Goal: Find specific page/section: Find specific page/section

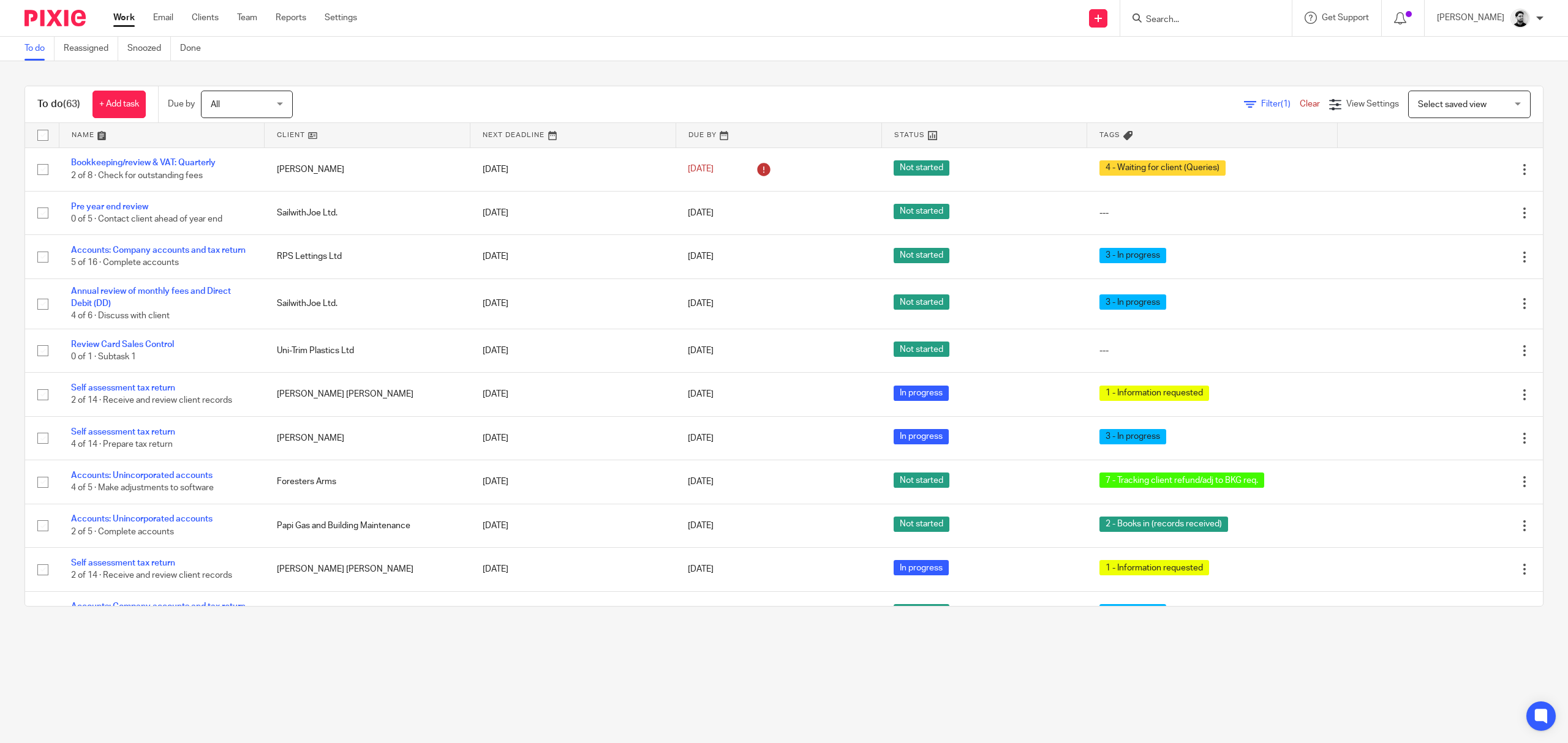
click at [1181, 25] on input "Search" at bounding box center [1199, 20] width 110 height 11
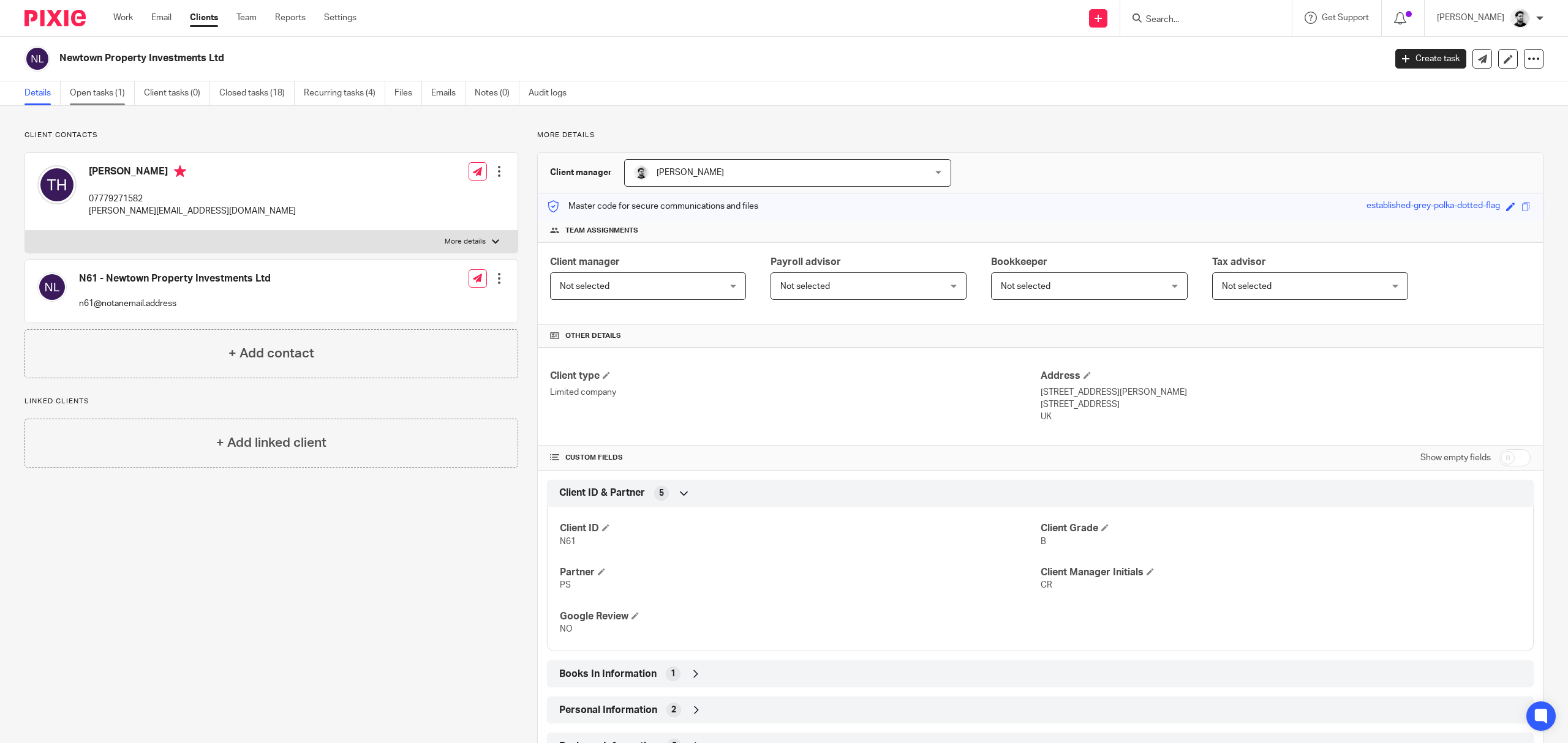
click at [96, 89] on link "Open tasks (1)" at bounding box center [102, 93] width 65 height 24
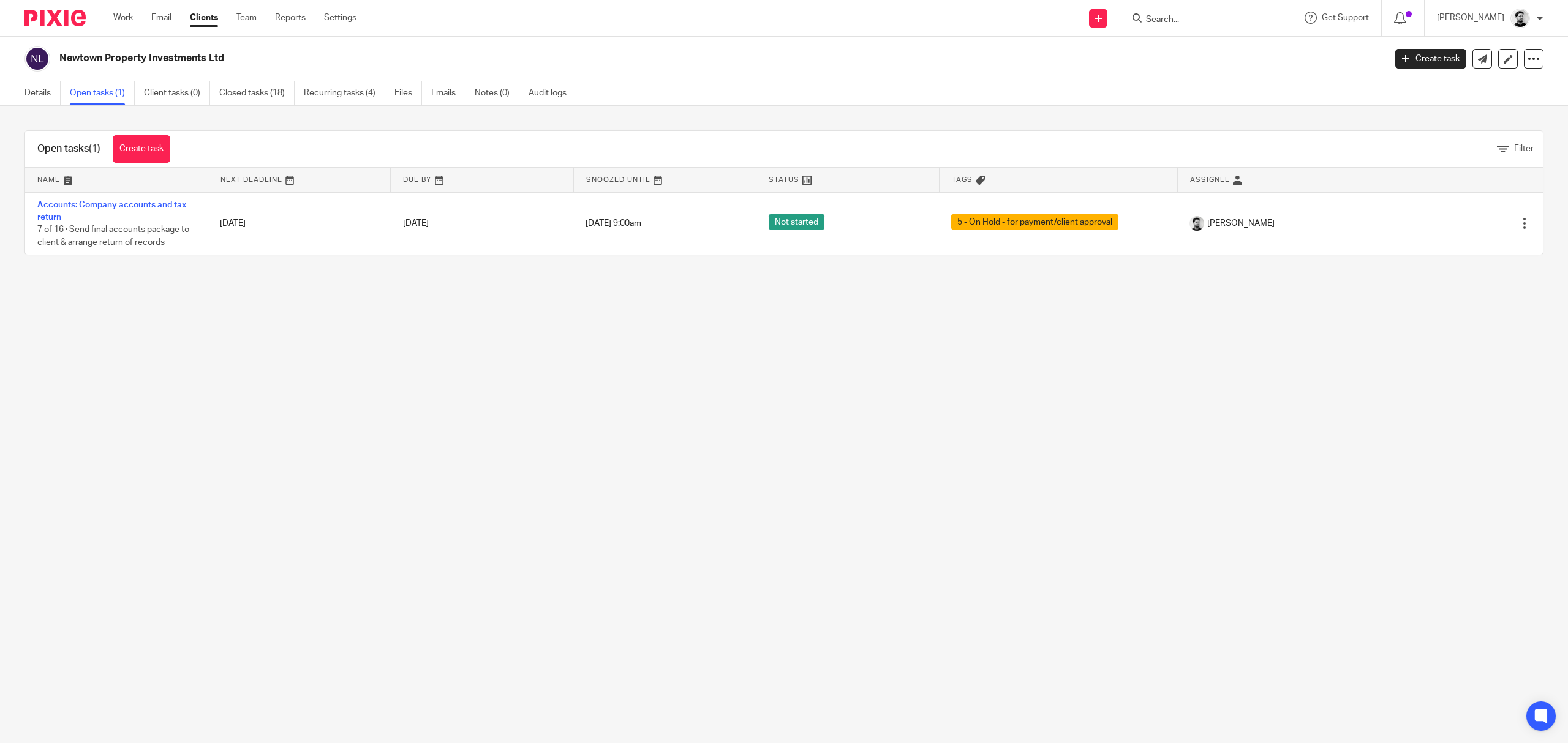
drag, startPoint x: 446, startPoint y: 339, endPoint x: 437, endPoint y: 337, distance: 9.2
click at [446, 339] on main "Newtown Property Investments Ltd Create task Update from Companies House Export…" at bounding box center [784, 371] width 1568 height 743
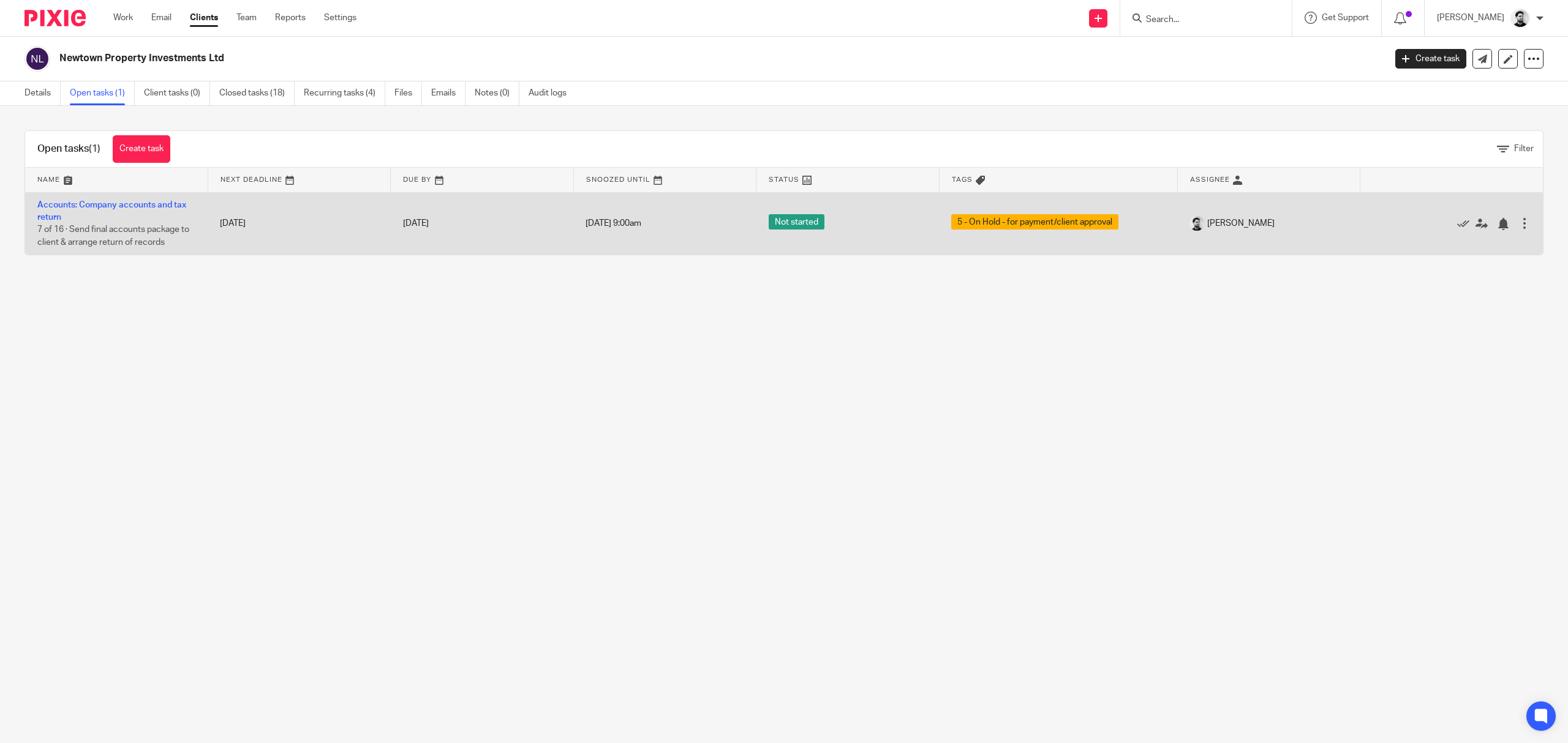
click at [65, 211] on td "Accounts: Company accounts and tax return 7 of 16 · Send final accounts package…" at bounding box center [116, 223] width 182 height 63
click at [58, 206] on link "Accounts: Company accounts and tax return" at bounding box center [112, 211] width 149 height 21
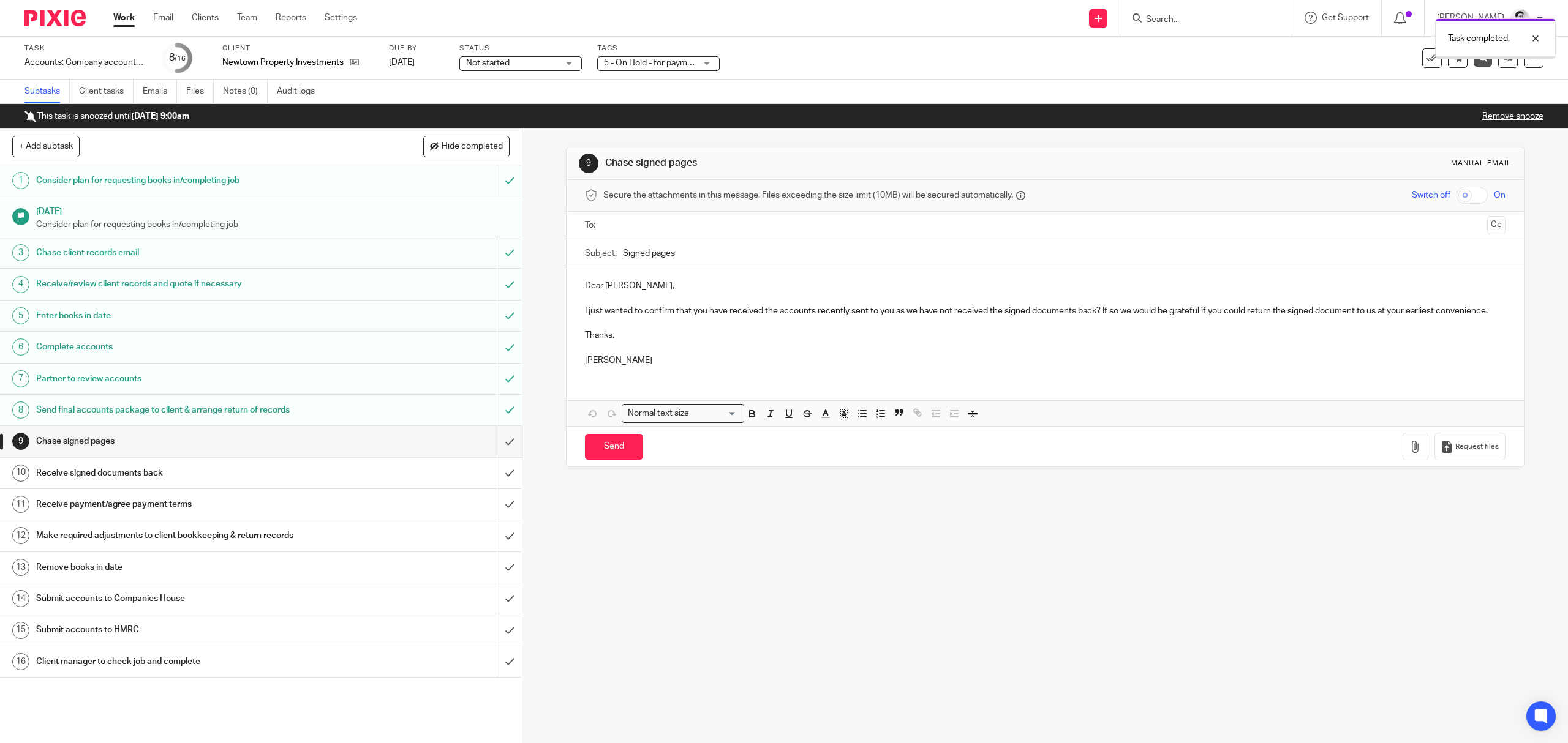
click at [631, 66] on span "5 - On Hold - for payment/client approval" at bounding box center [681, 63] width 155 height 8
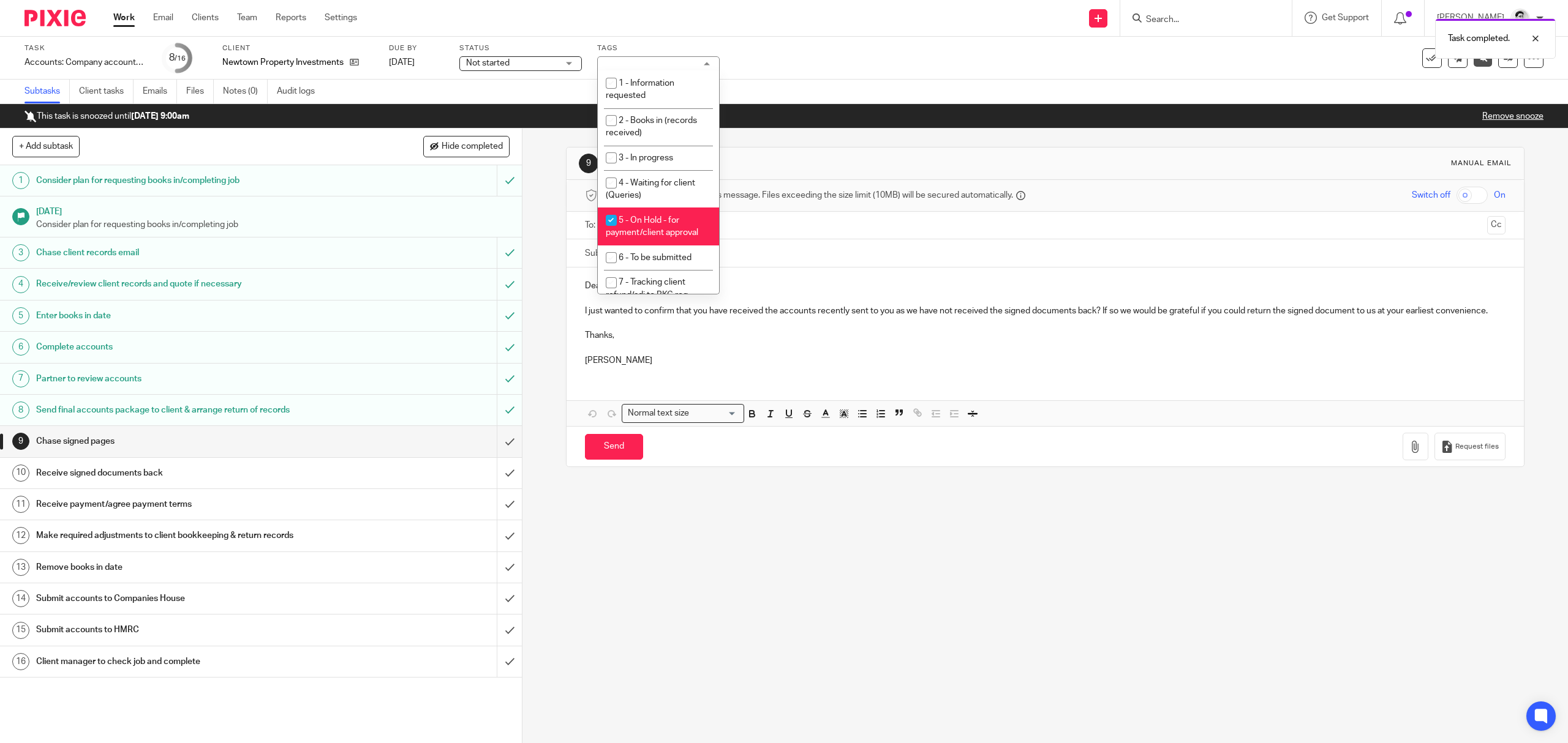
click at [882, 45] on div "Task completed." at bounding box center [1170, 36] width 772 height 47
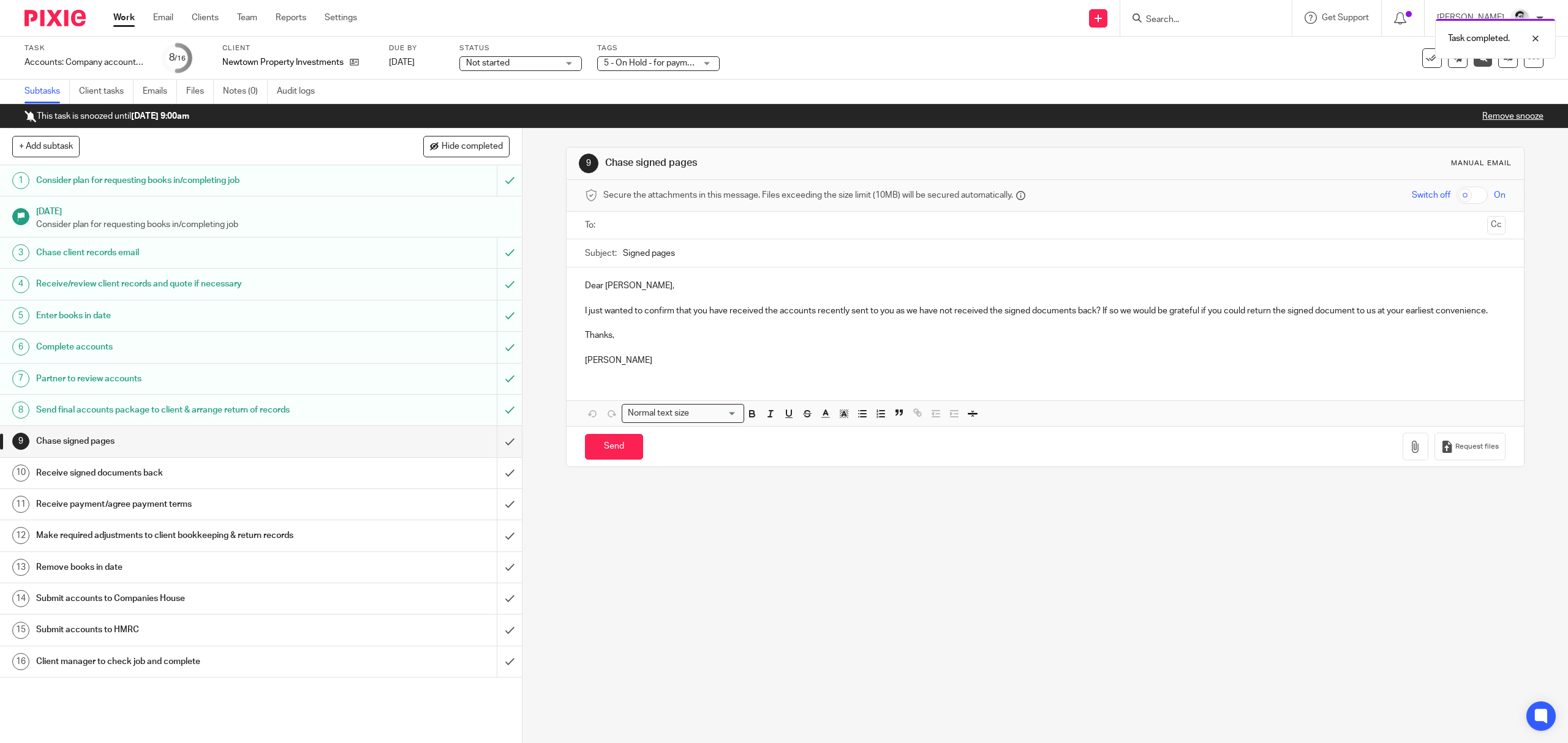
click at [121, 18] on link "Work" at bounding box center [124, 17] width 21 height 12
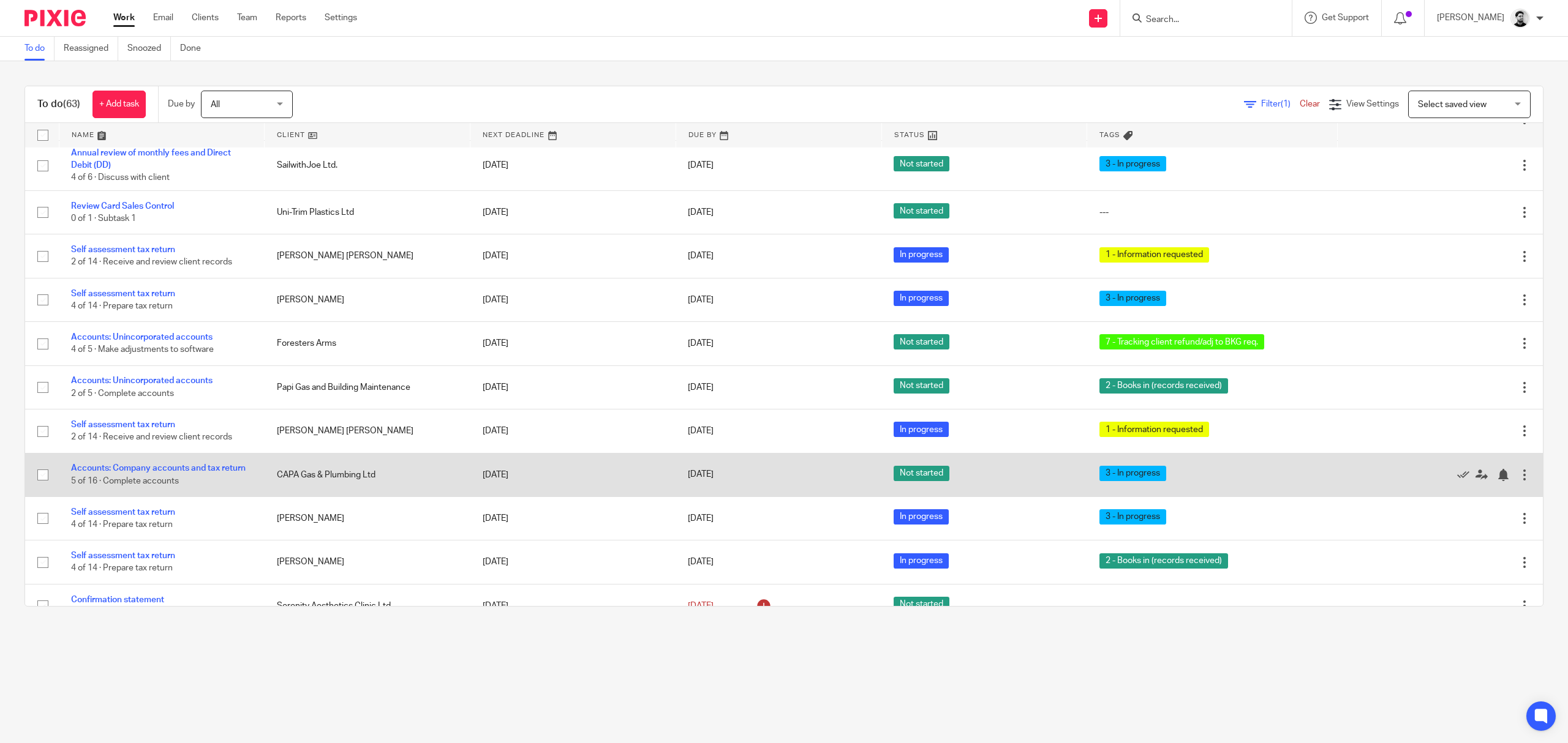
scroll to position [163, 0]
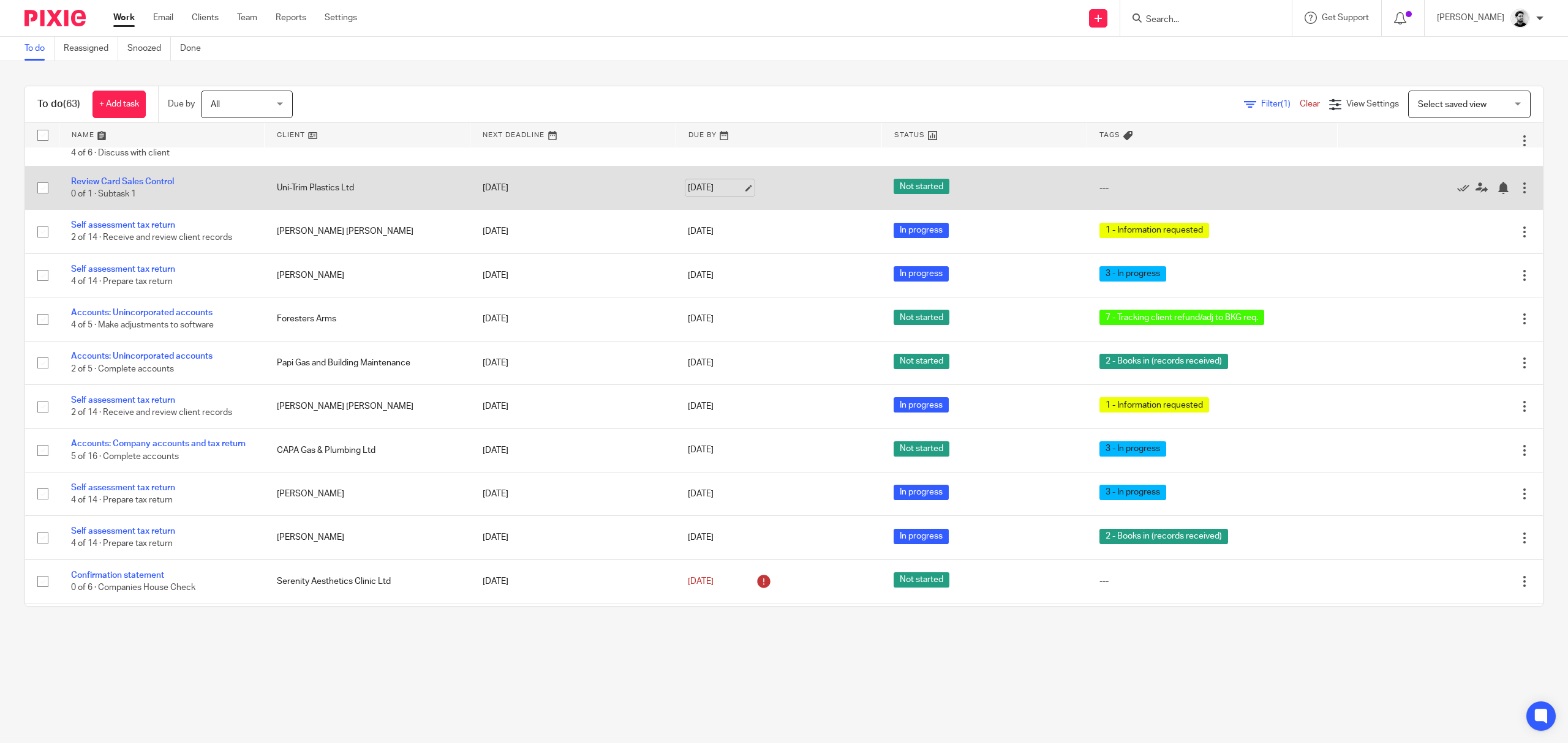
click at [701, 186] on link "26 Sep 2025" at bounding box center [715, 188] width 55 height 13
click at [1497, 184] on div at bounding box center [1503, 188] width 12 height 12
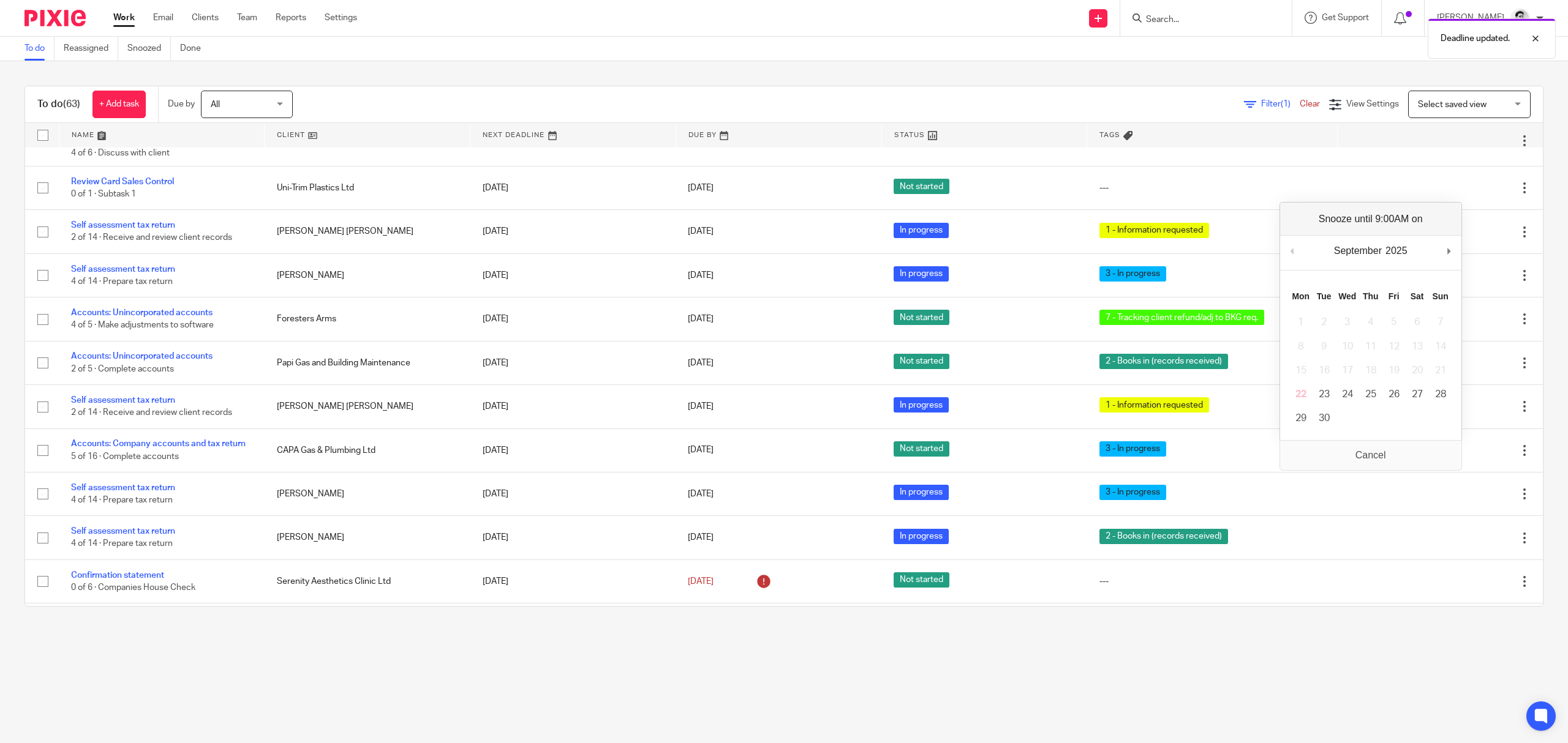
click at [1461, 252] on div "September January February March April May June July August September October N…" at bounding box center [1371, 253] width 181 height 35
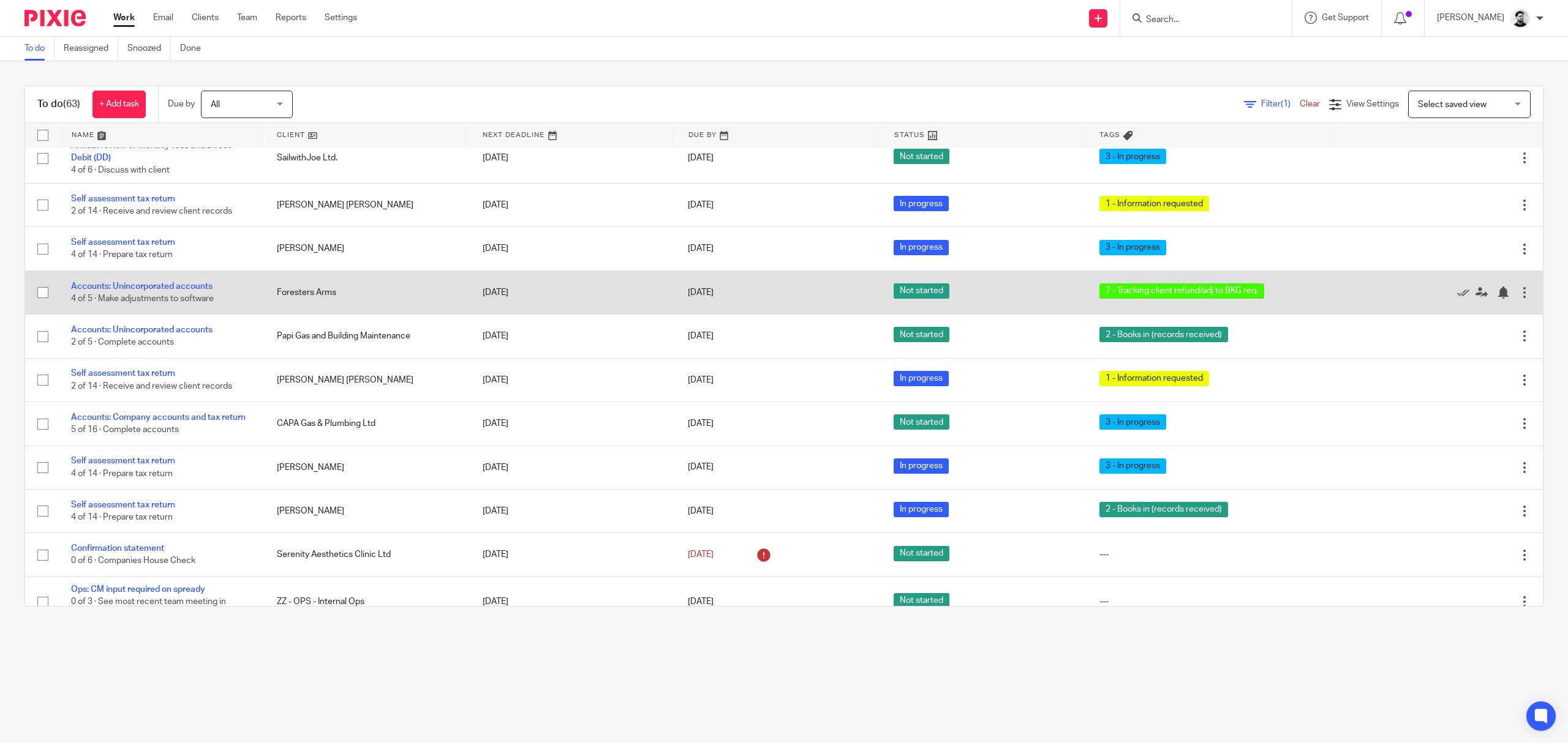
scroll to position [0, 0]
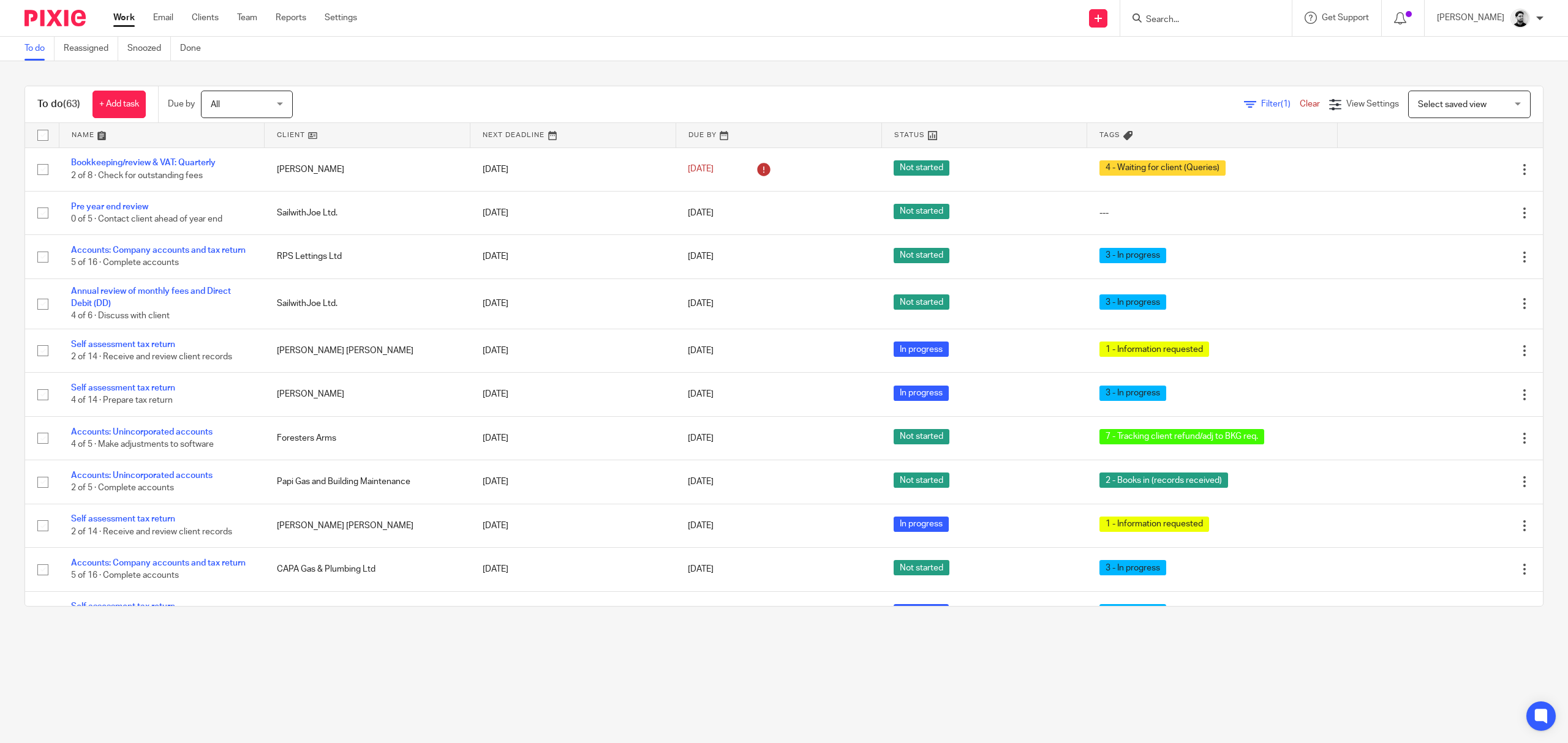
click at [1159, 17] on input "Search" at bounding box center [1199, 20] width 110 height 11
type input "t"
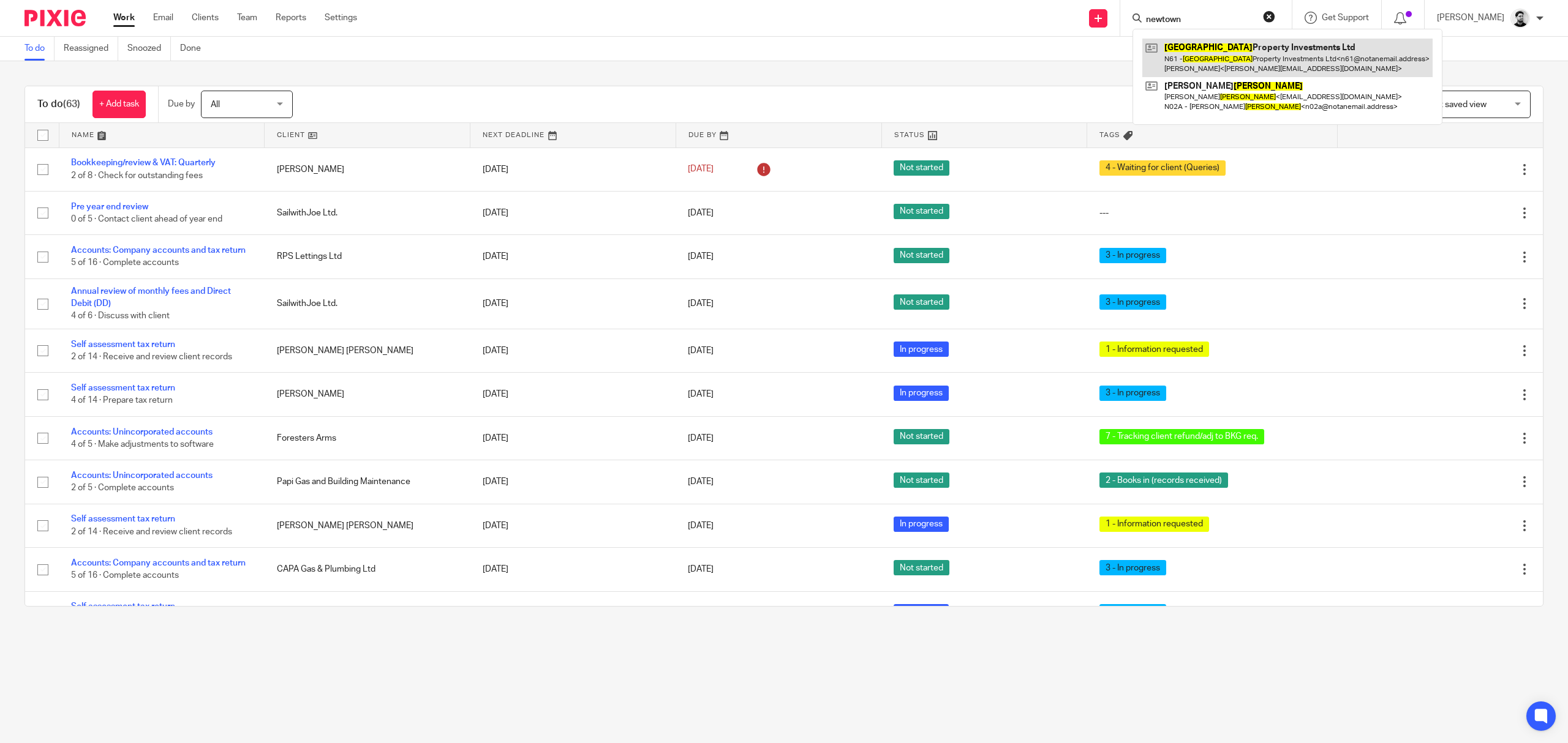
type input "newtown"
click at [1181, 47] on link at bounding box center [1287, 58] width 290 height 38
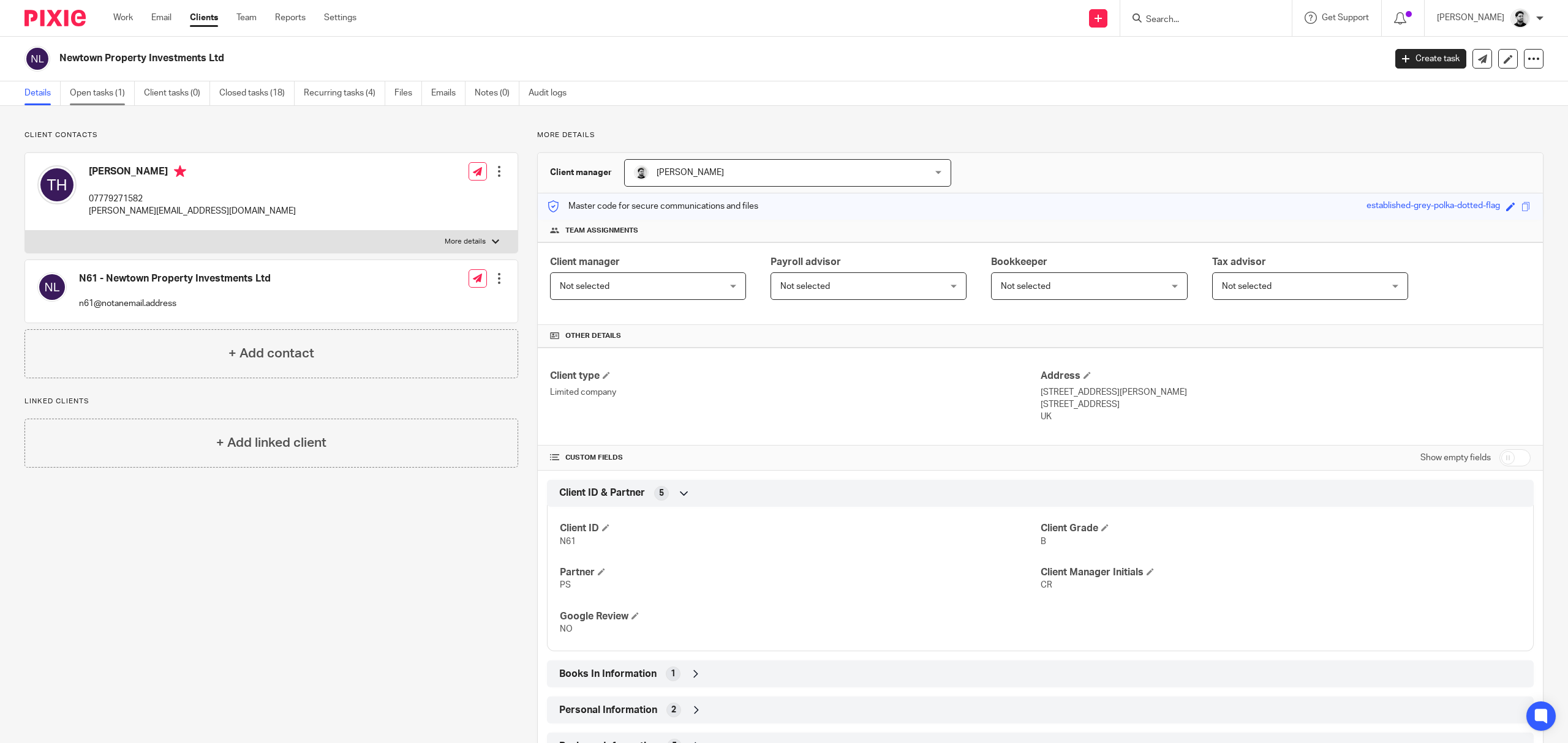
click at [103, 96] on link "Open tasks (1)" at bounding box center [102, 93] width 65 height 24
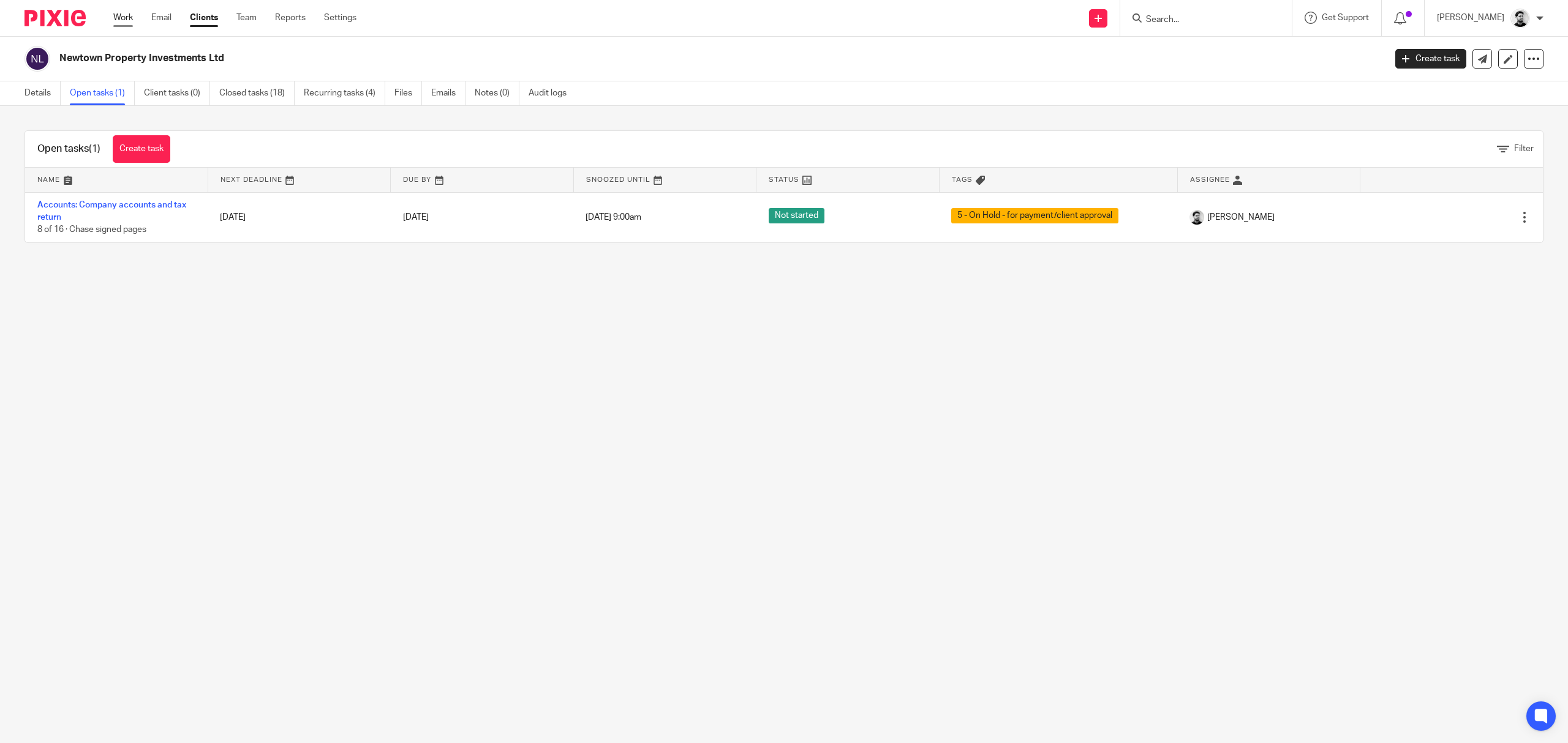
click at [121, 17] on link "Work" at bounding box center [123, 17] width 19 height 12
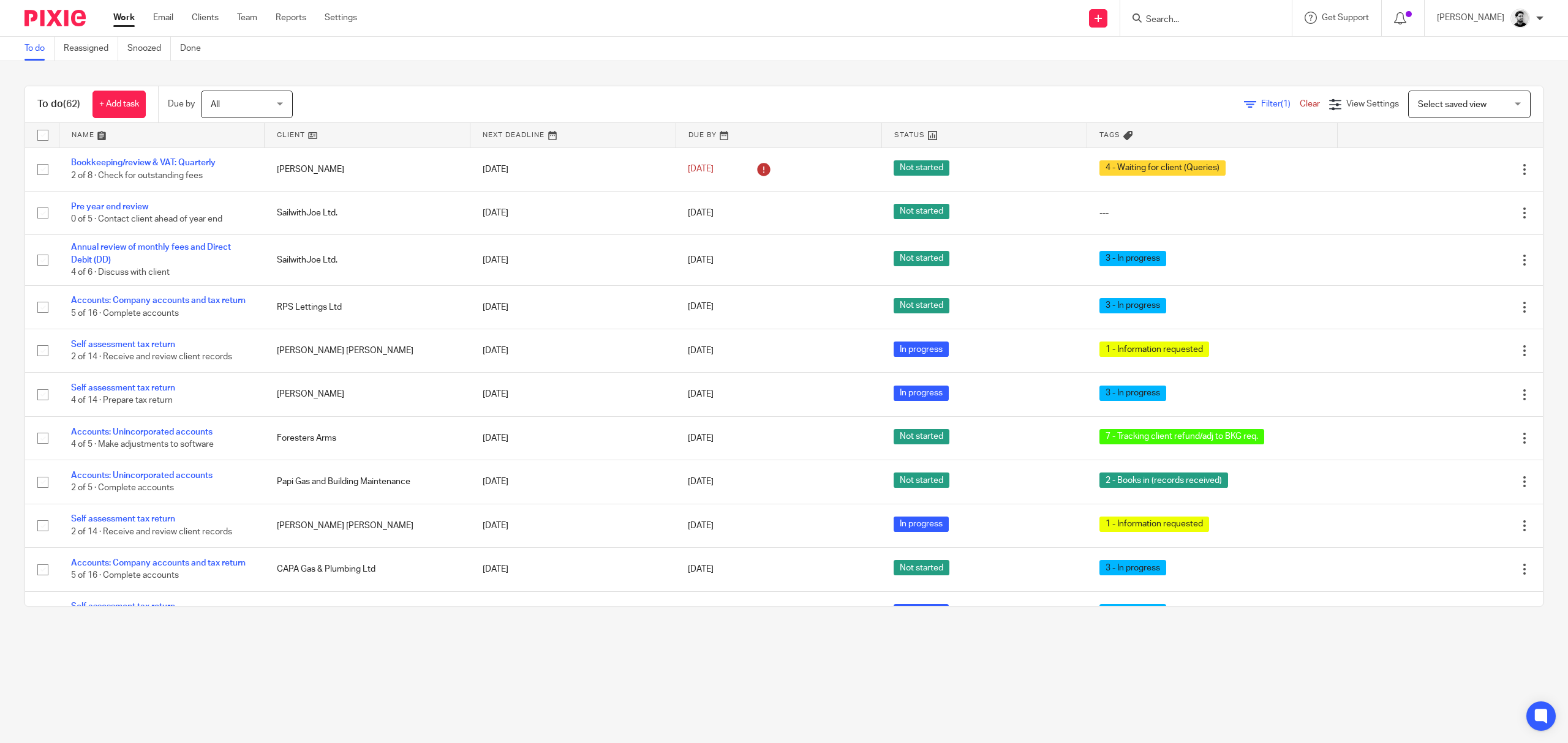
click at [1133, 19] on icon at bounding box center [1137, 18] width 9 height 9
click at [1167, 19] on input "Search" at bounding box center [1199, 20] width 110 height 11
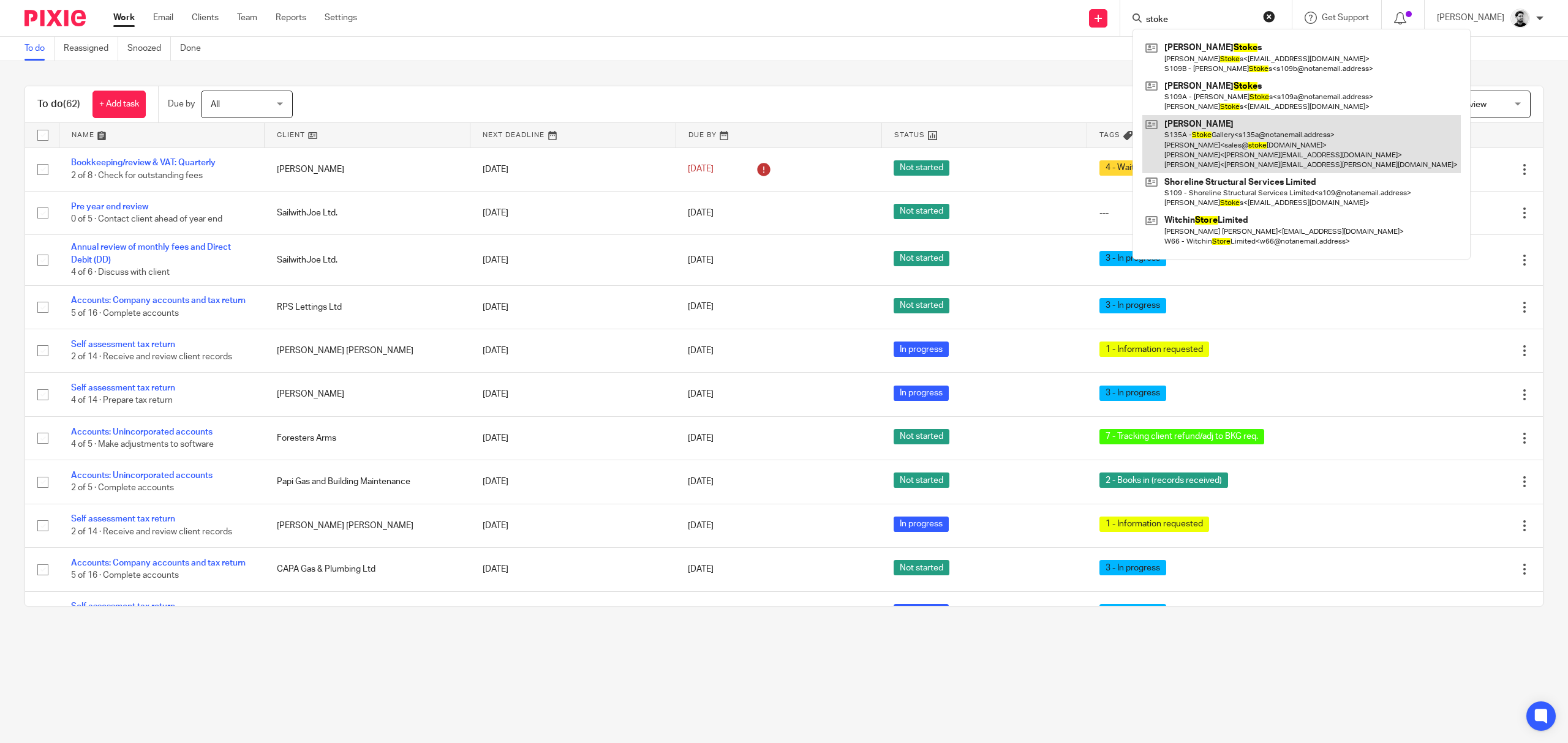
type input "stoke"
click at [1253, 150] on link at bounding box center [1301, 144] width 318 height 58
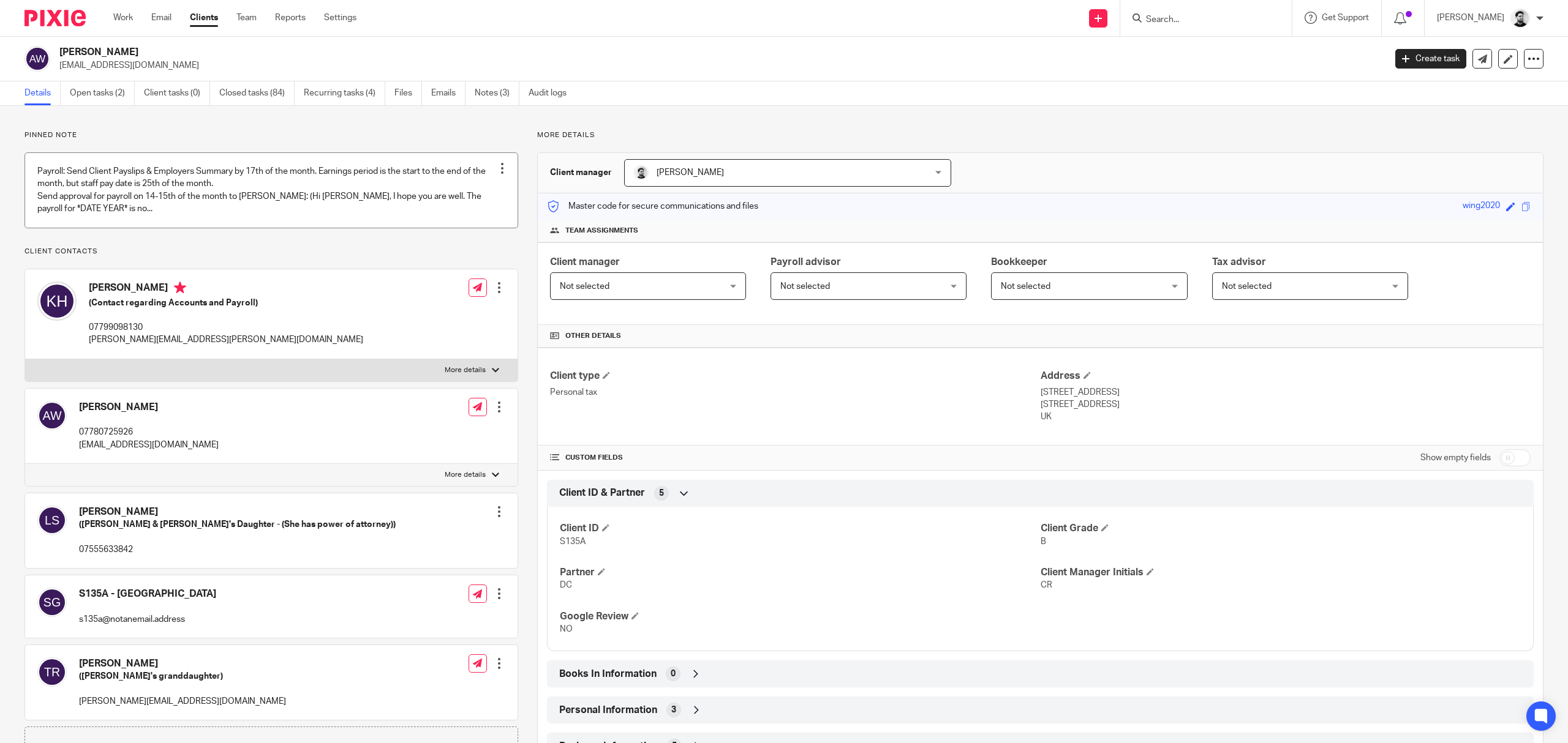
click at [278, 211] on link at bounding box center [271, 190] width 492 height 74
click at [494, 91] on link "Notes (3)" at bounding box center [497, 93] width 45 height 24
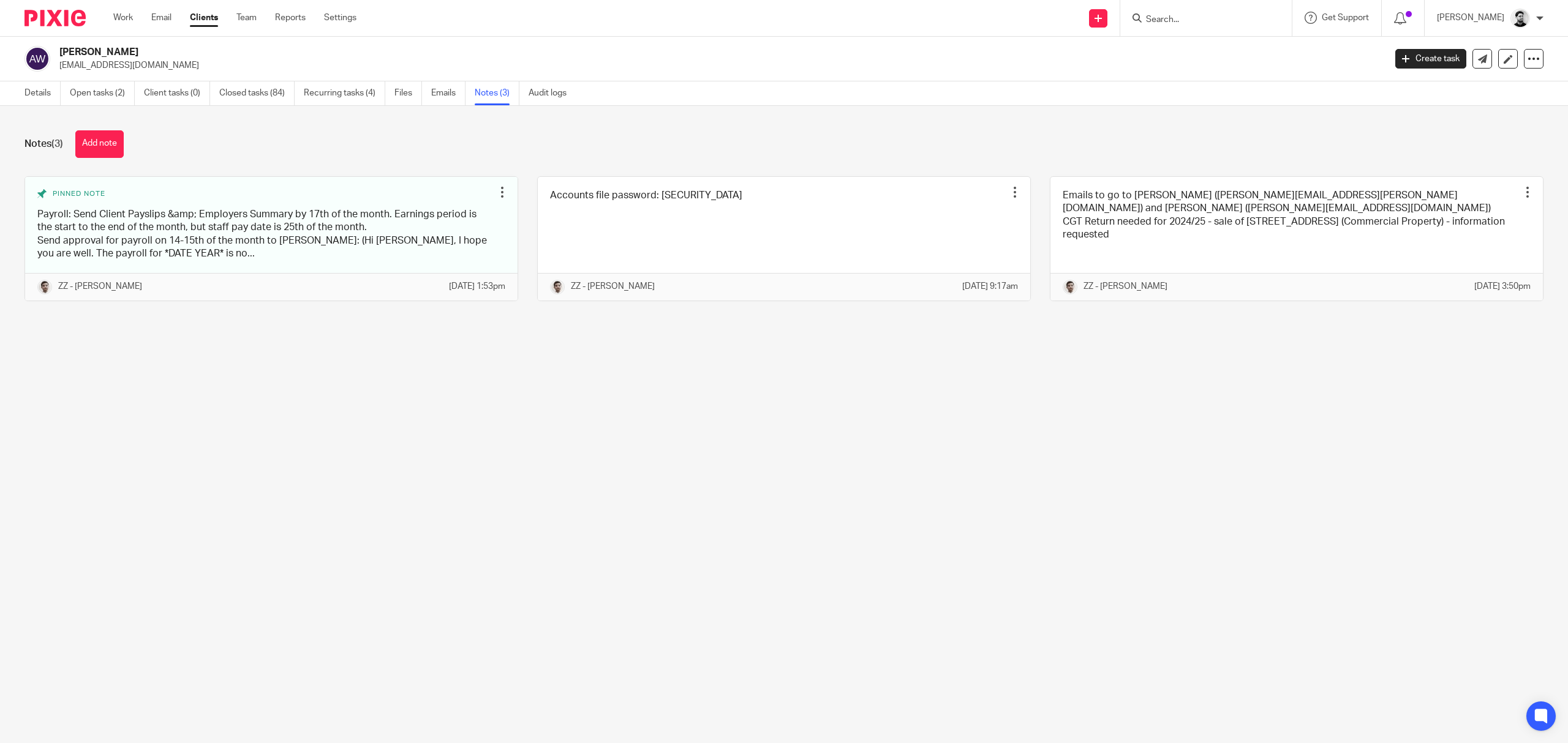
click at [752, 213] on link at bounding box center [783, 239] width 492 height 124
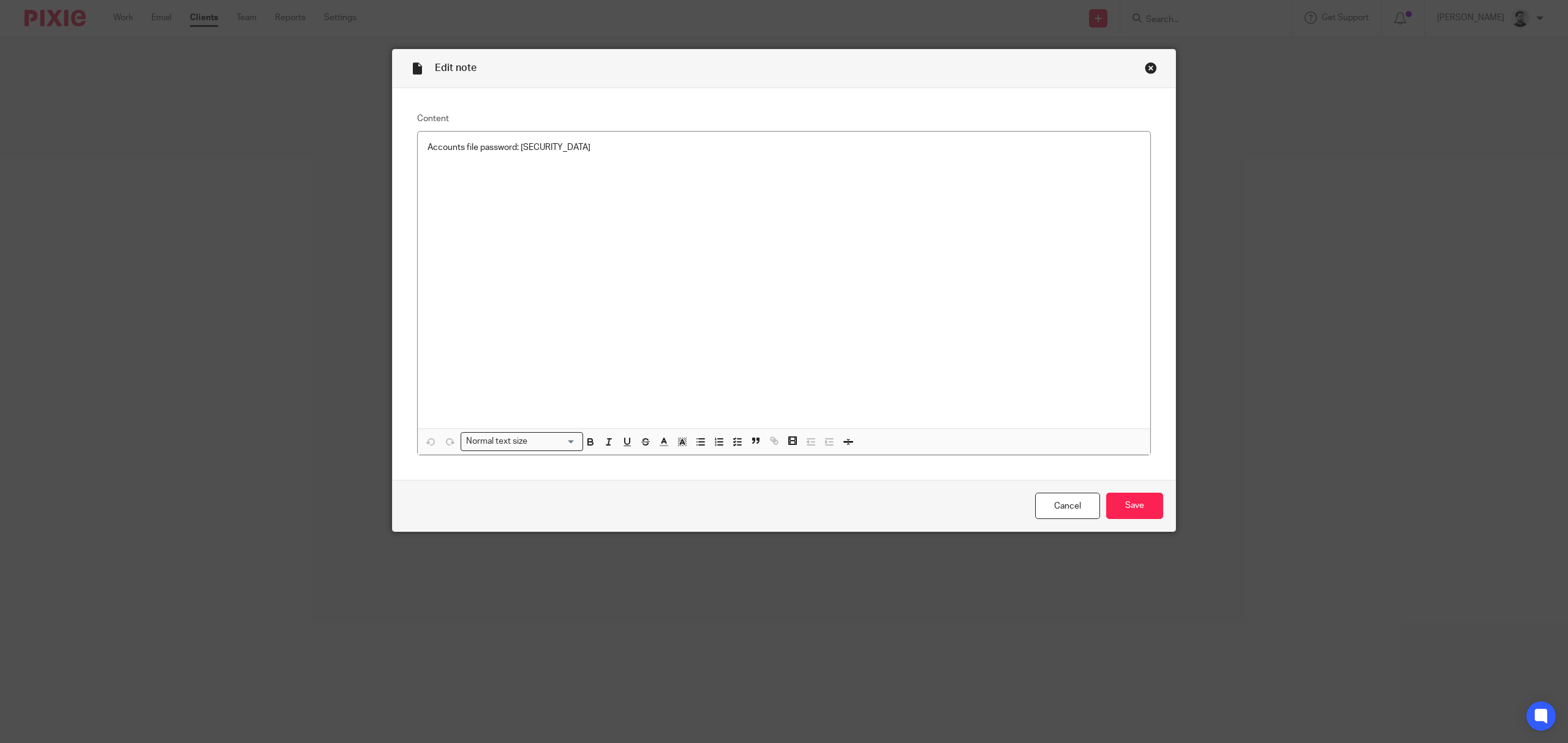
click at [1144, 64] on div "Close this dialog window" at bounding box center [1150, 68] width 12 height 12
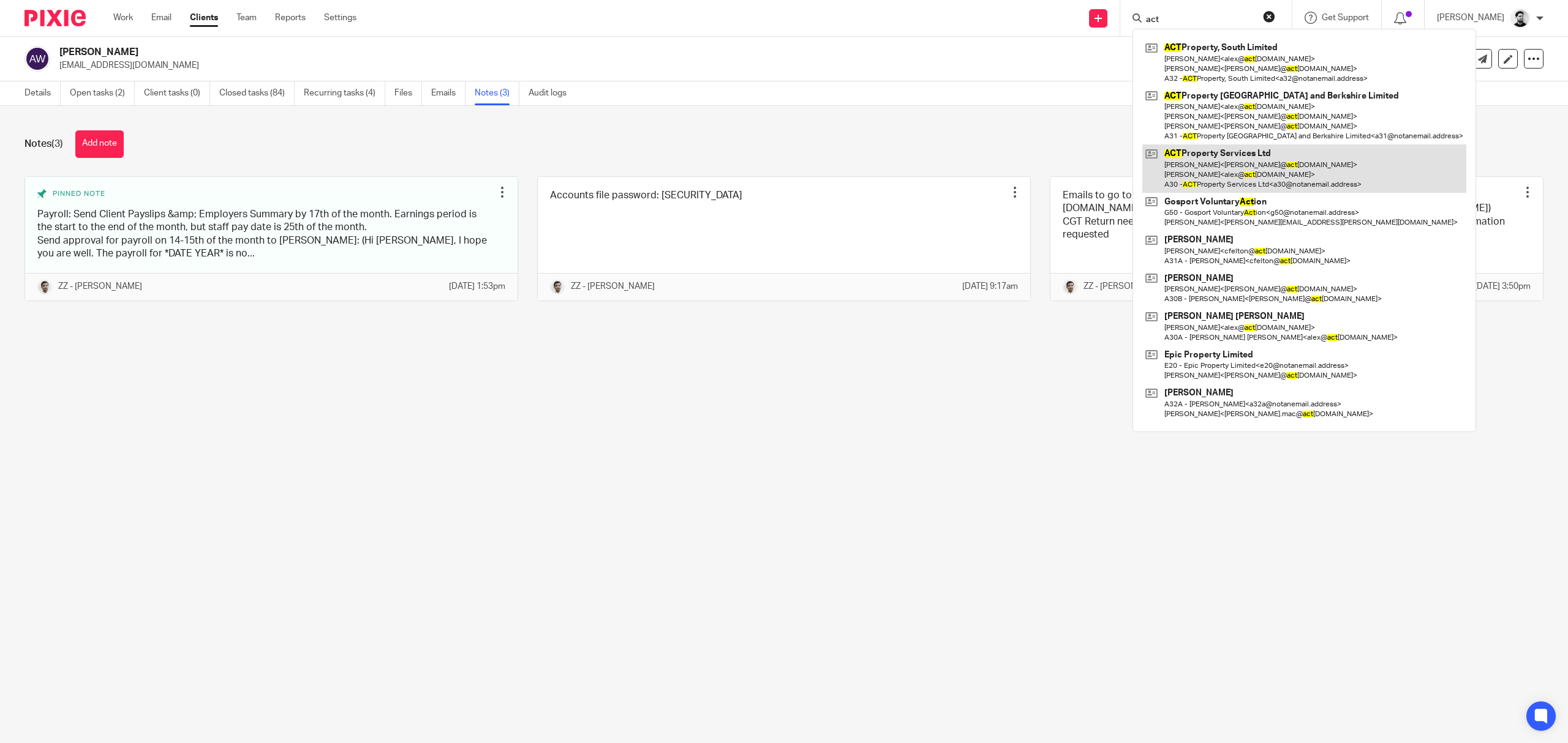
type input "act"
click at [1192, 167] on link at bounding box center [1304, 168] width 324 height 48
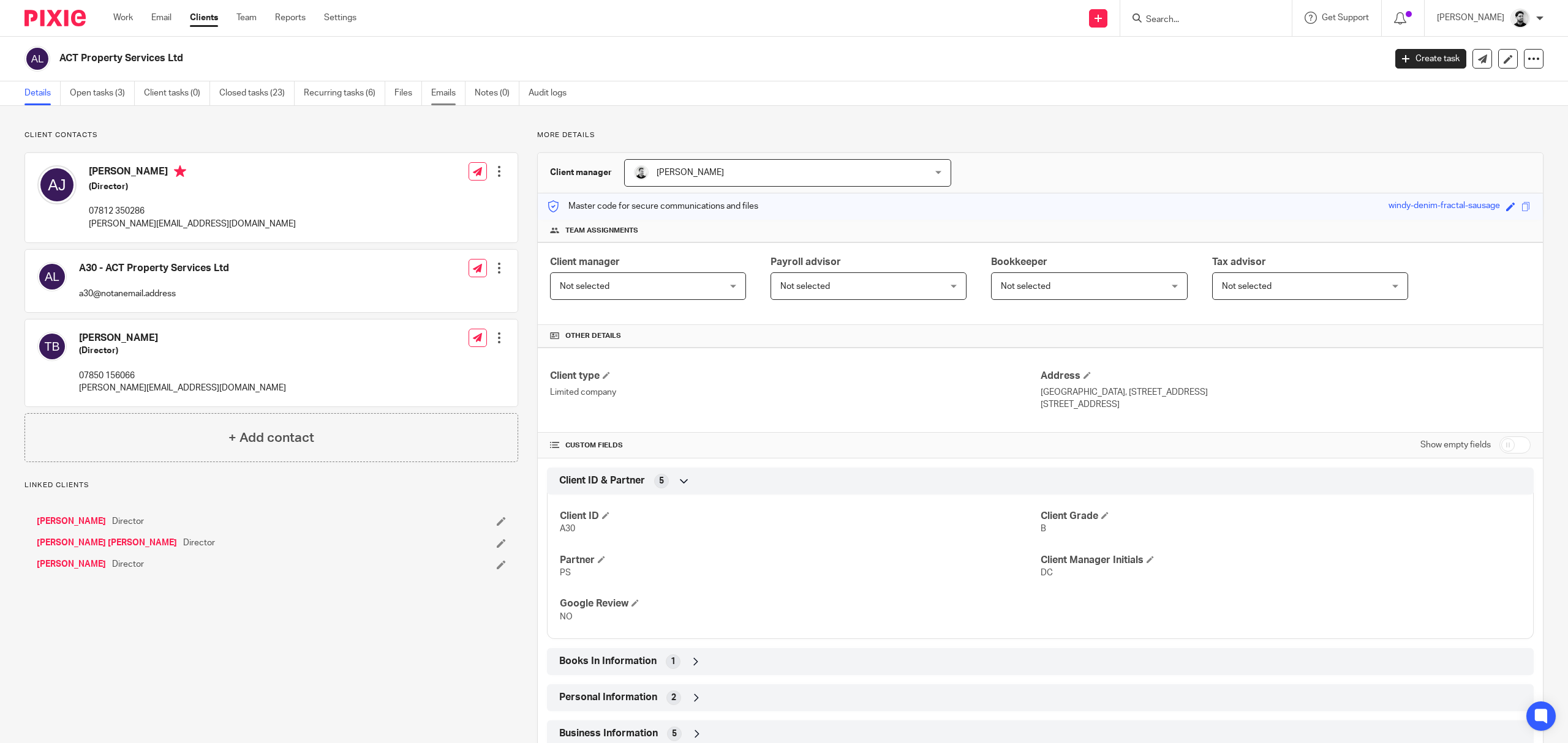
click at [435, 94] on link "Emails" at bounding box center [448, 93] width 34 height 24
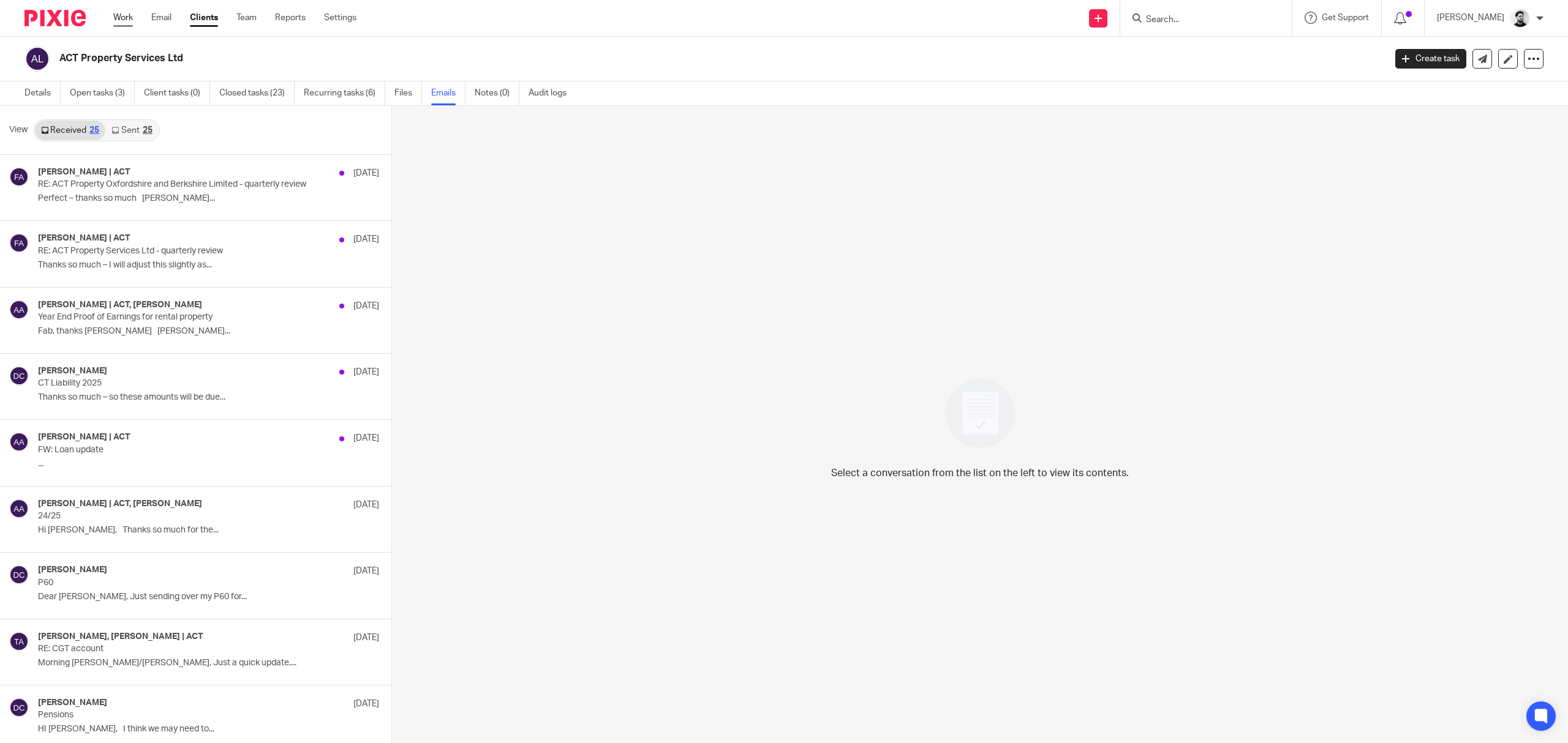
click at [130, 16] on link "Work" at bounding box center [123, 17] width 19 height 12
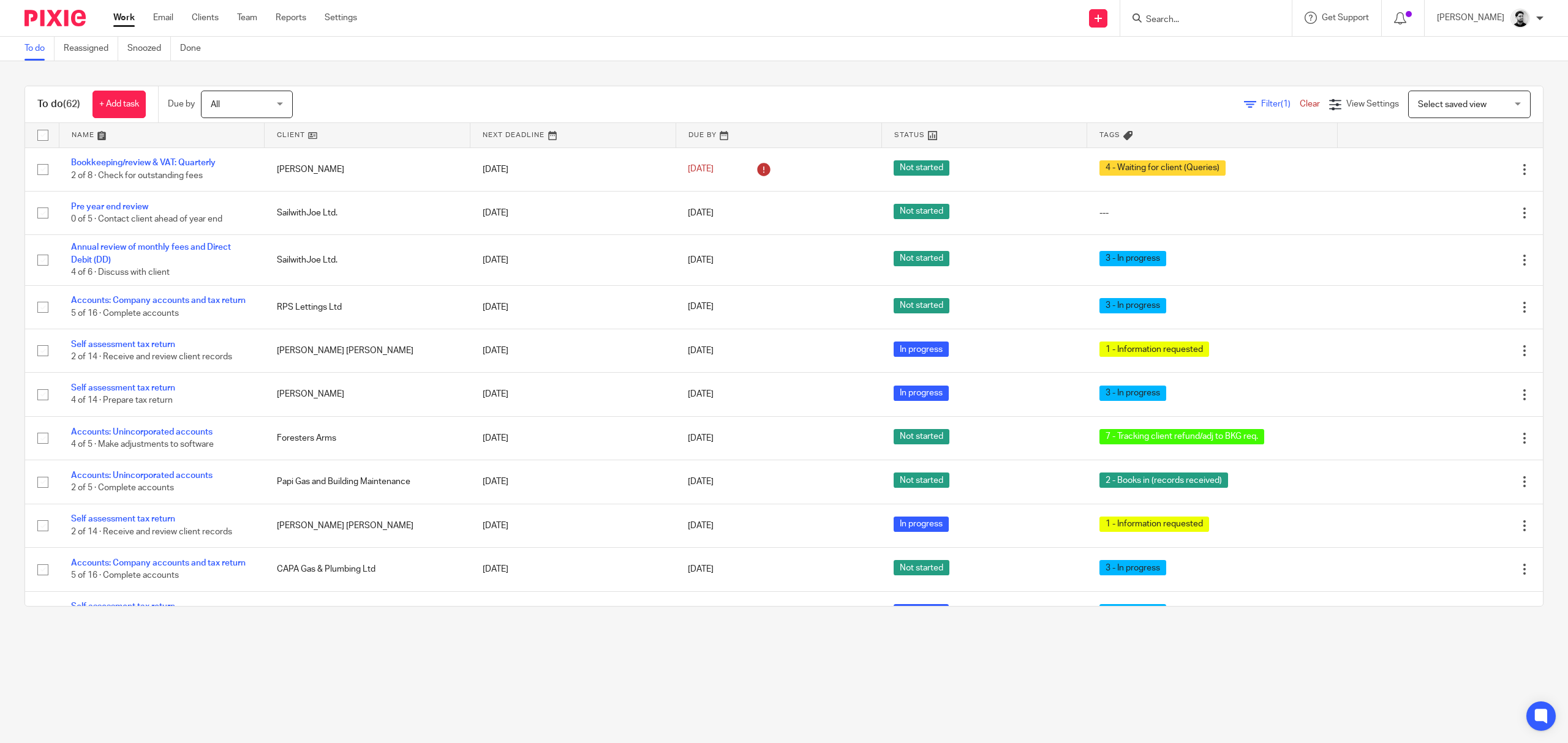
click at [1149, 13] on form at bounding box center [1210, 18] width 131 height 16
click at [1152, 21] on input "Search" at bounding box center [1199, 20] width 110 height 11
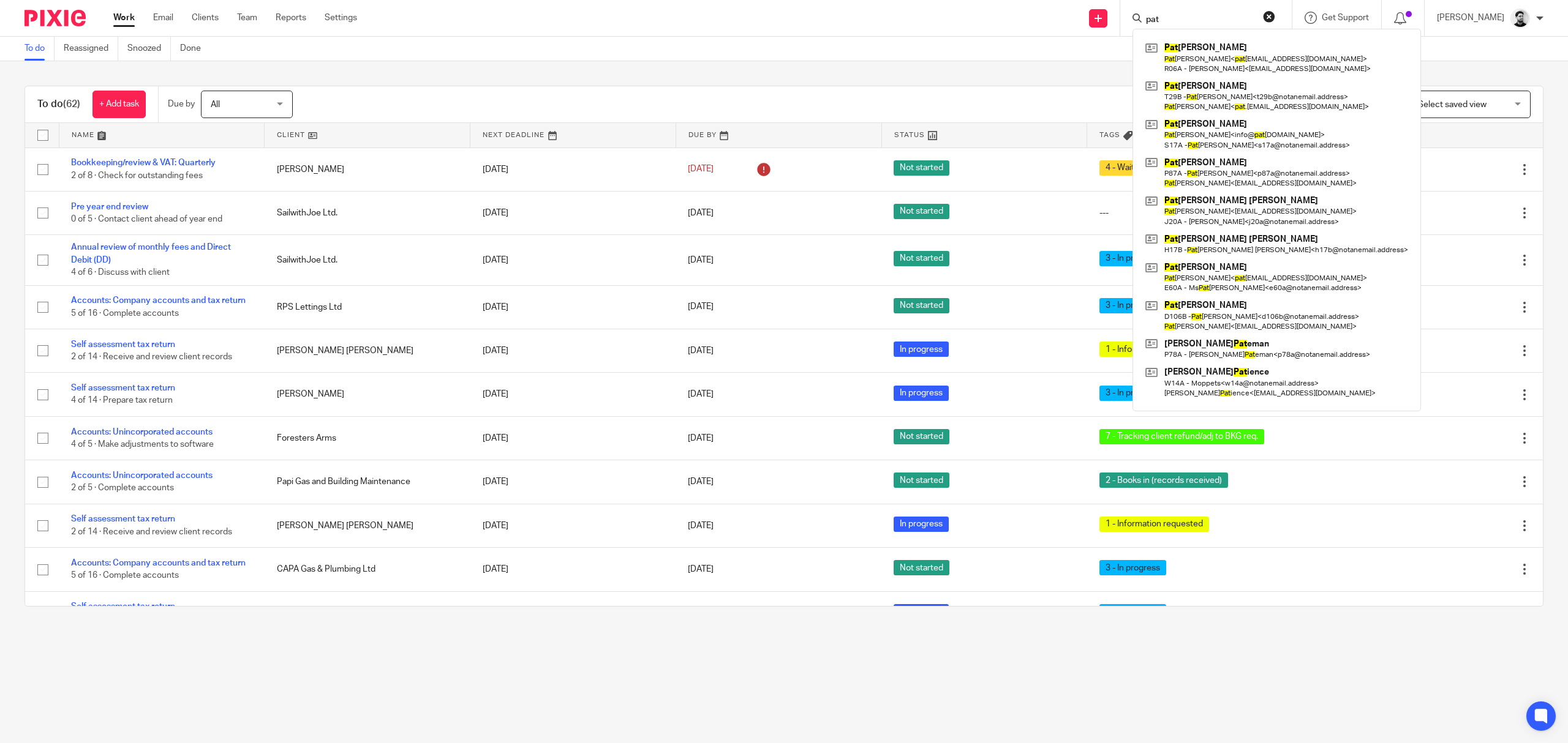
type input "pat"
